Goal: Find specific page/section: Find specific page/section

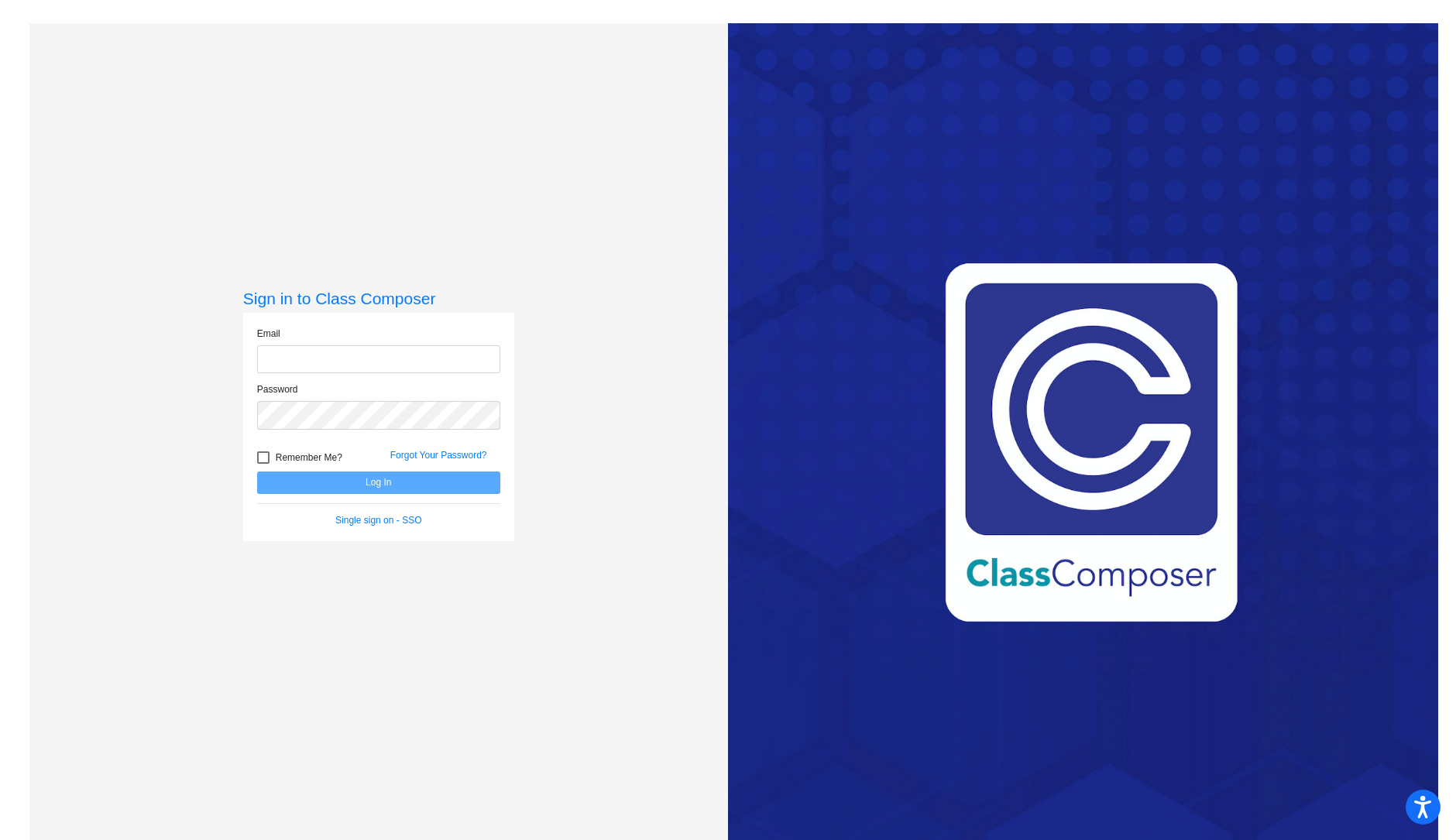
type input "[EMAIL_ADDRESS][DOMAIN_NAME]"
click at [369, 474] on button "Log In" at bounding box center [379, 482] width 243 height 23
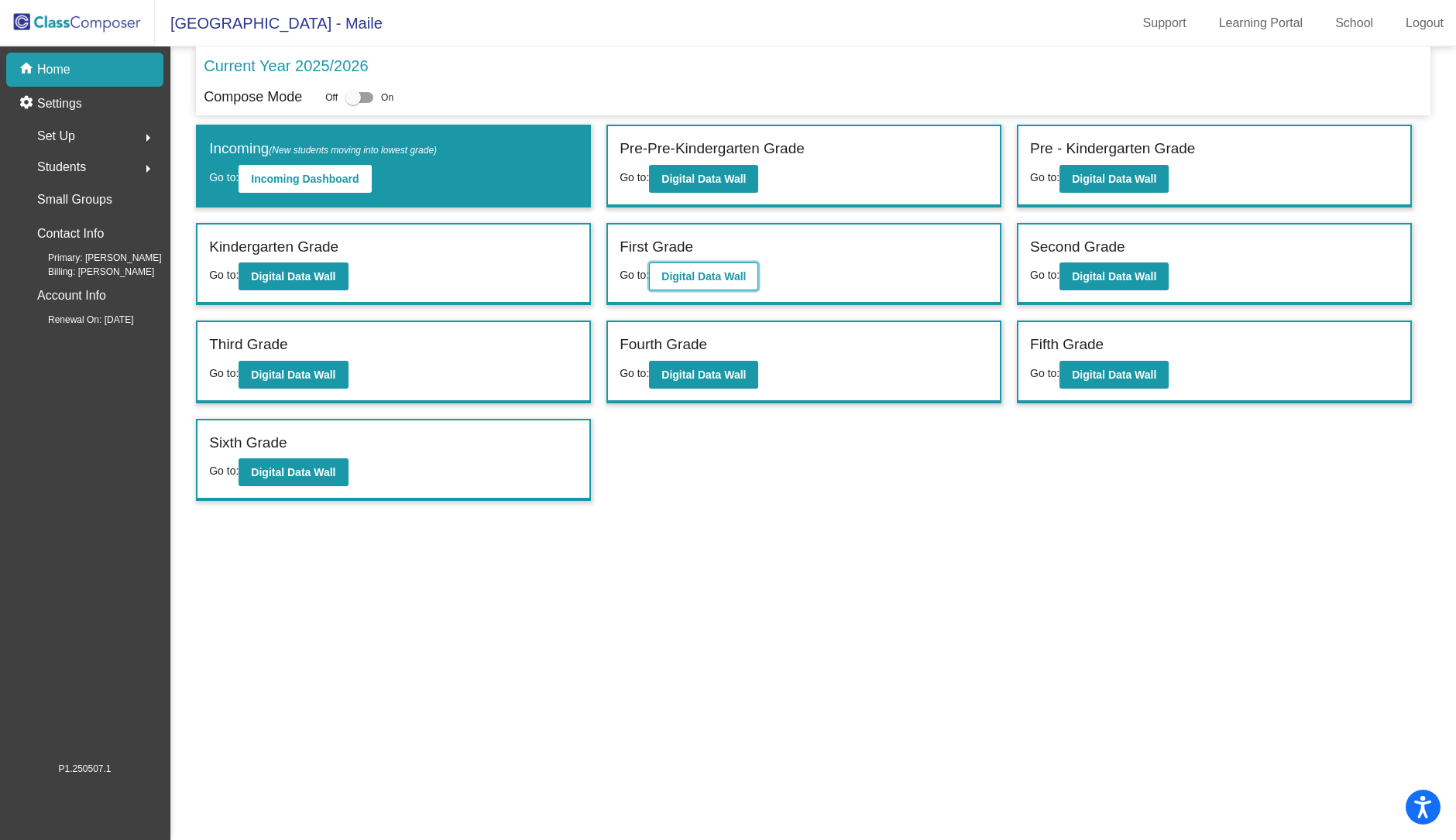
click at [682, 270] on b "Digital Data Wall" at bounding box center [704, 276] width 85 height 13
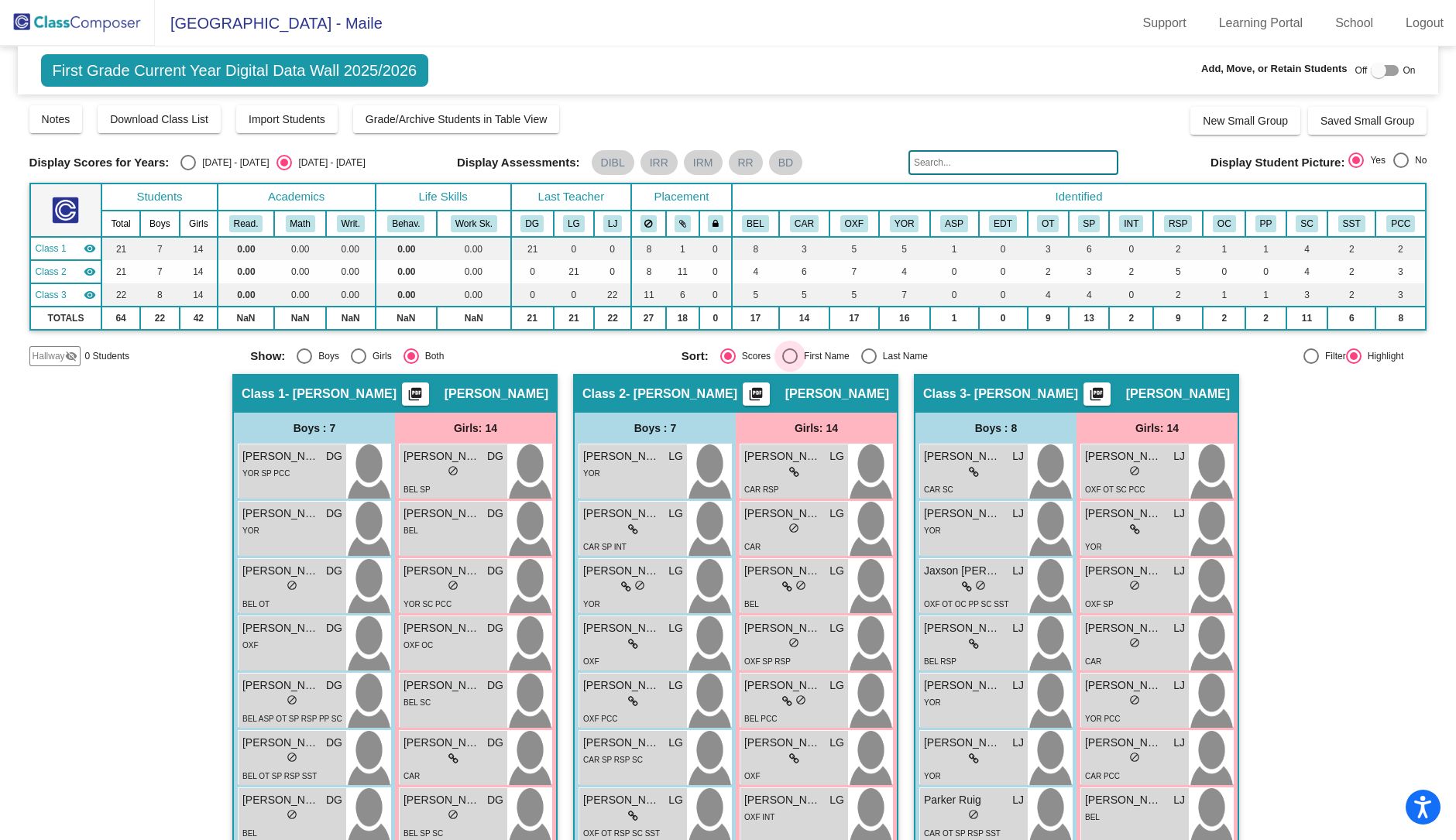
click at [812, 350] on div "First Name" at bounding box center [824, 355] width 52 height 14
click at [790, 364] on input "First Name" at bounding box center [789, 364] width 1 height 1
radio input "true"
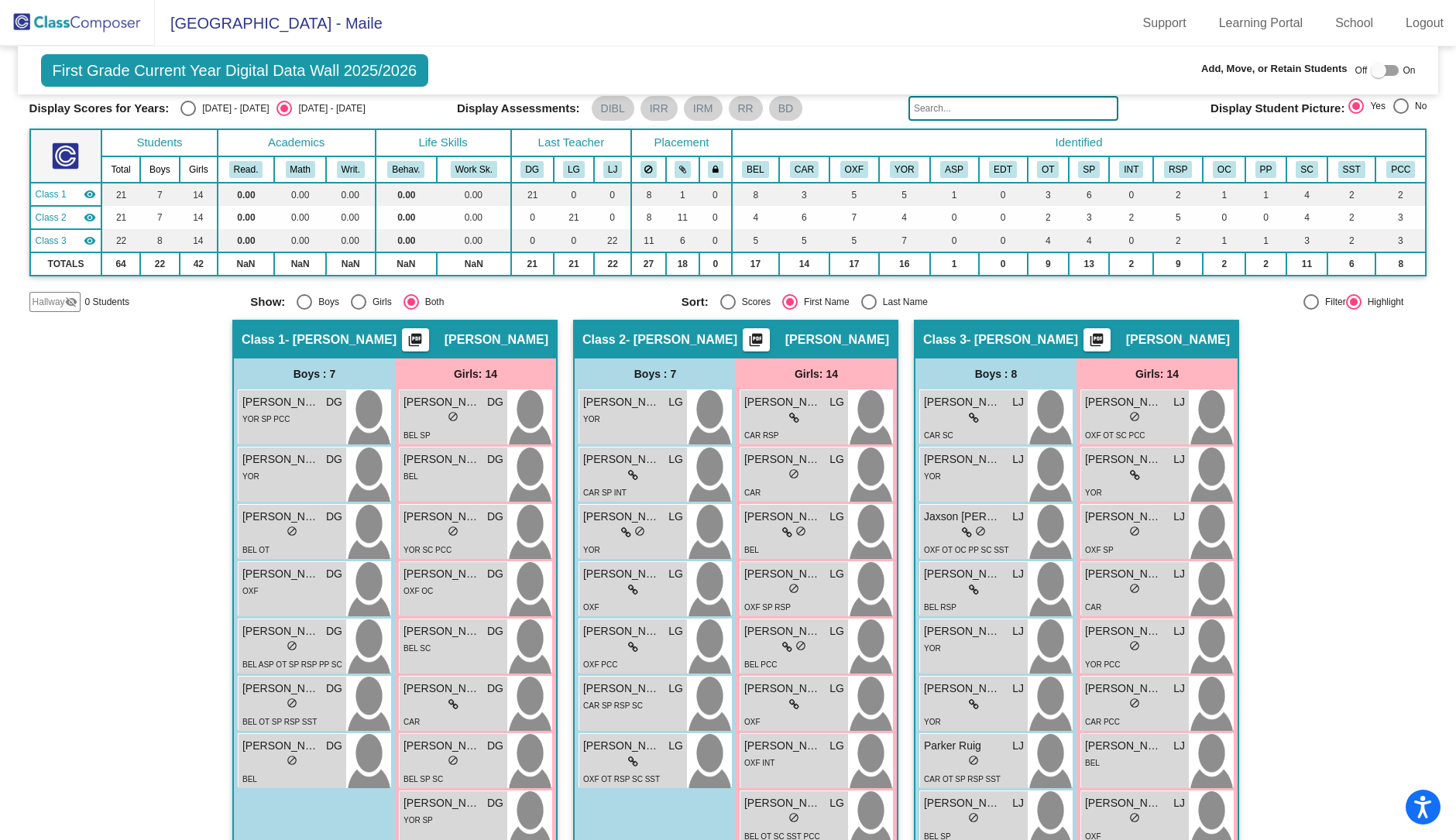
scroll to position [193, 0]
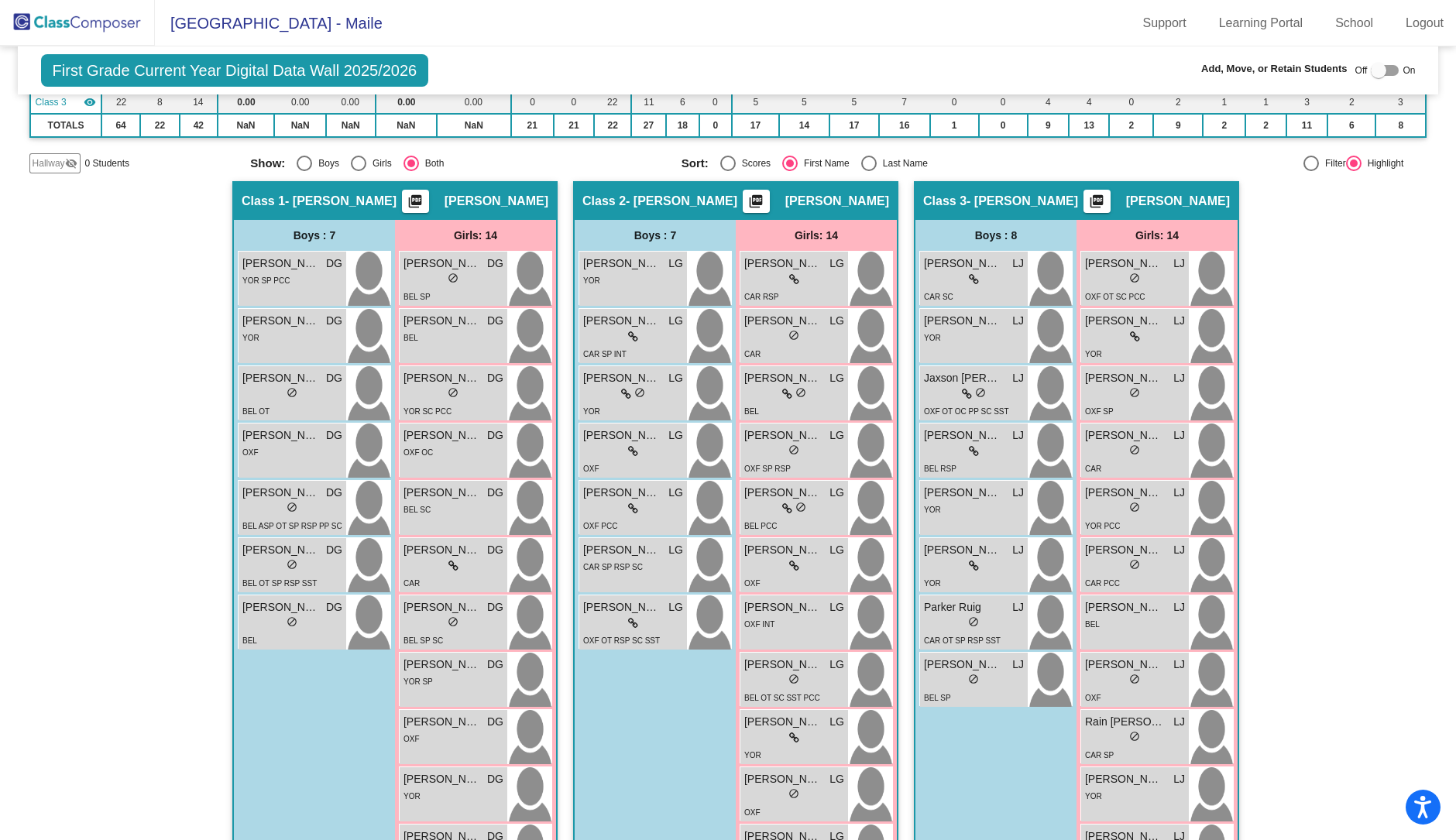
click at [60, 29] on img at bounding box center [77, 23] width 155 height 45
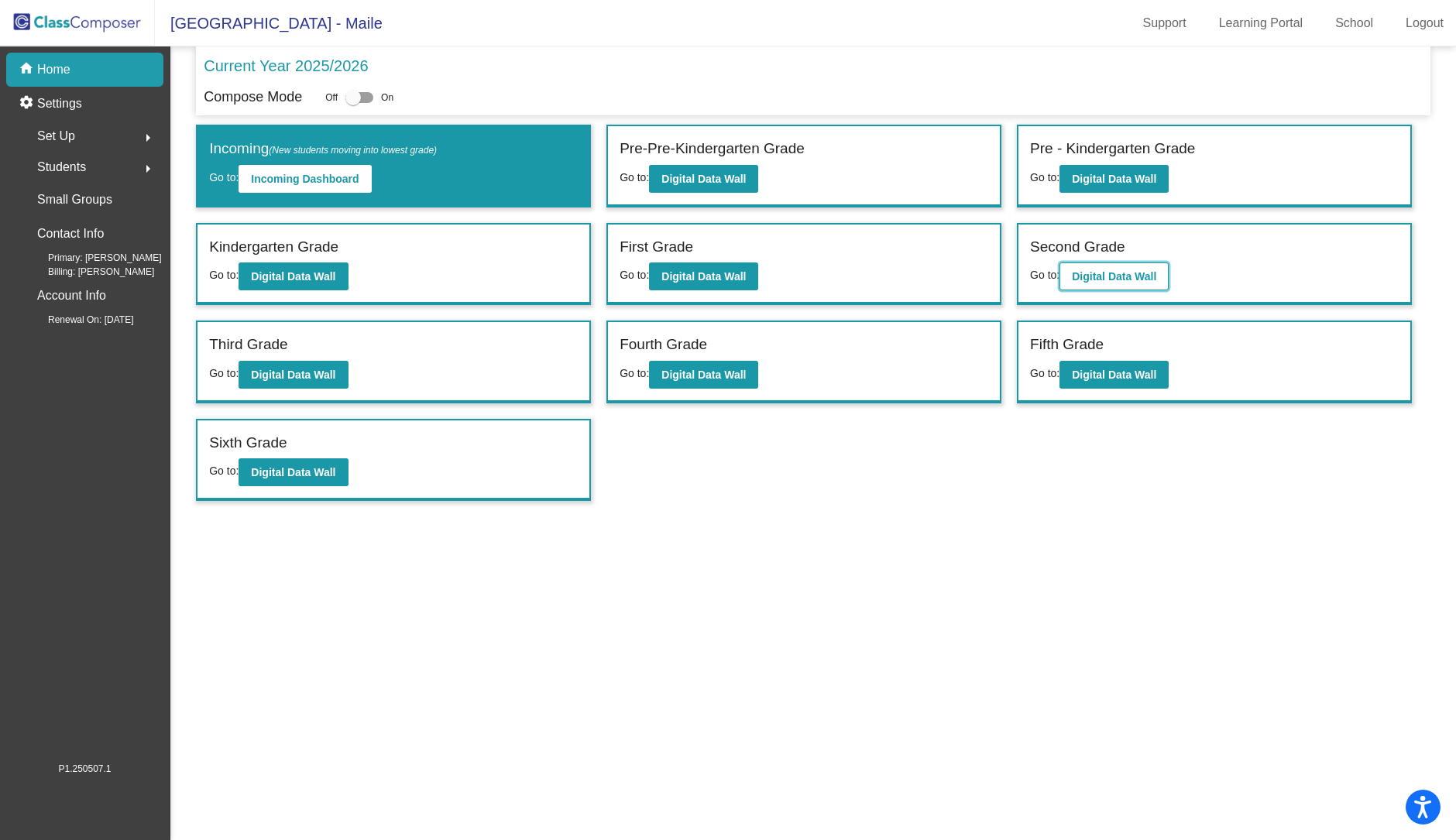
click at [1115, 272] on b "Digital Data Wall" at bounding box center [1114, 276] width 85 height 13
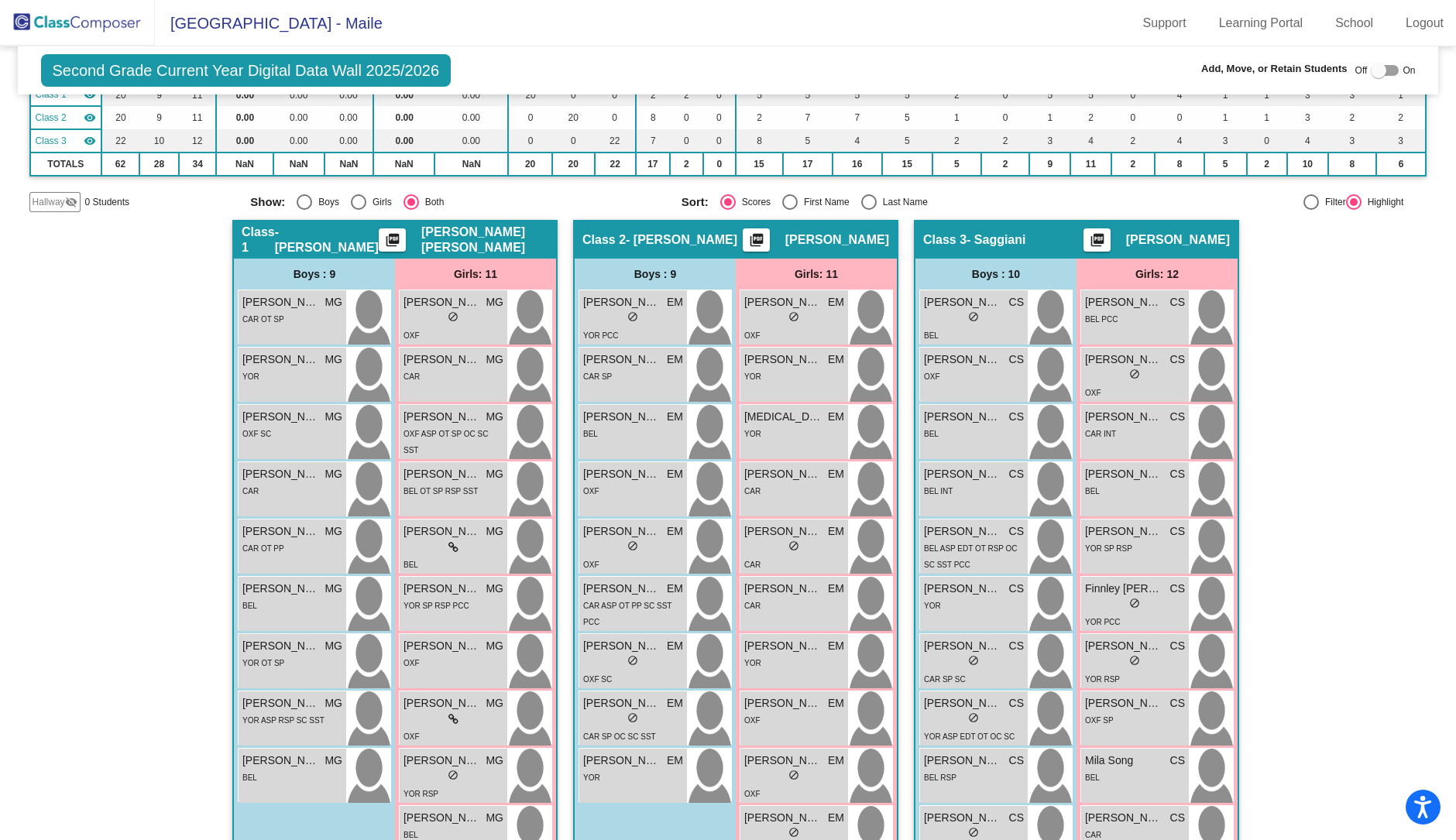
scroll to position [193, 0]
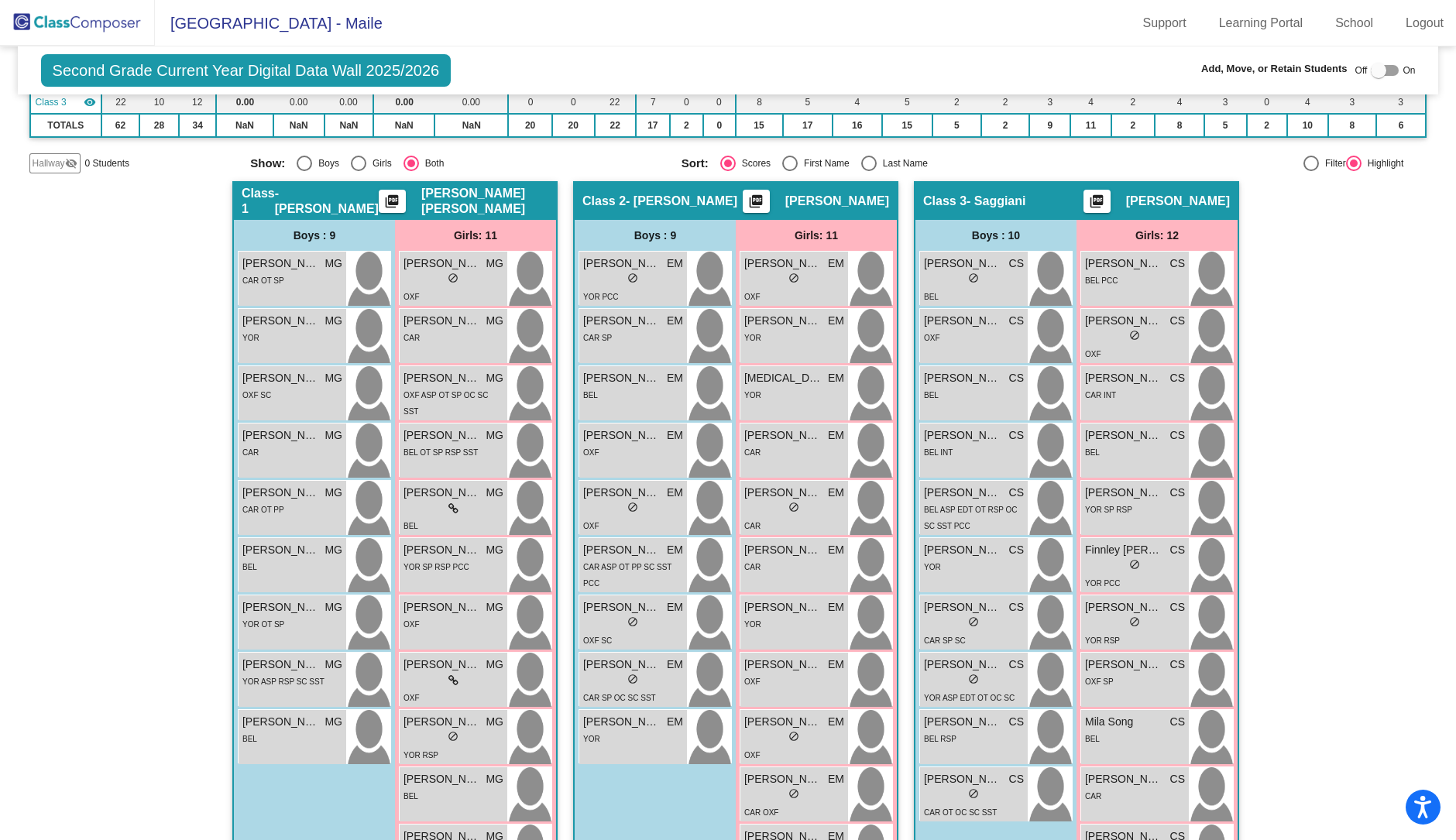
click at [161, 656] on div "Hallway - Hallway Class picture_as_pdf Add Student First Name Last Name Student…" at bounding box center [728, 572] width 1398 height 782
